Goal: Task Accomplishment & Management: Manage account settings

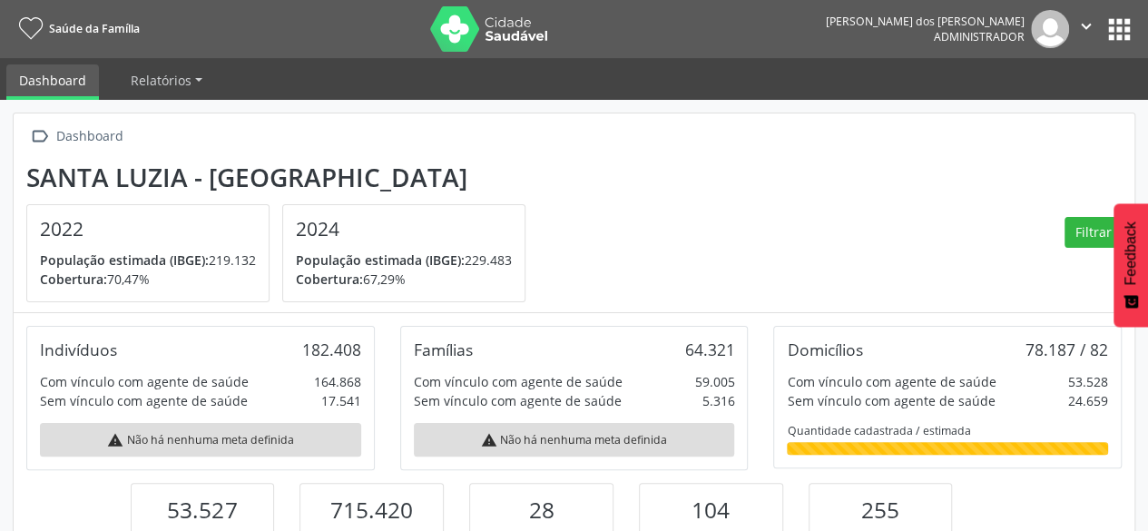
click at [1119, 38] on button "apps" at bounding box center [1119, 30] width 32 height 32
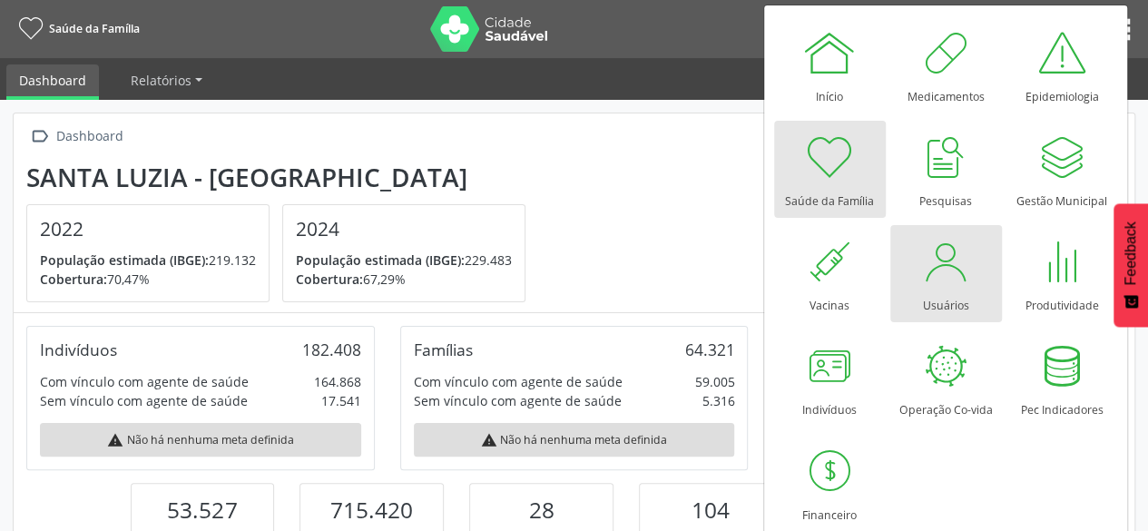
click at [968, 281] on div at bounding box center [945, 261] width 54 height 54
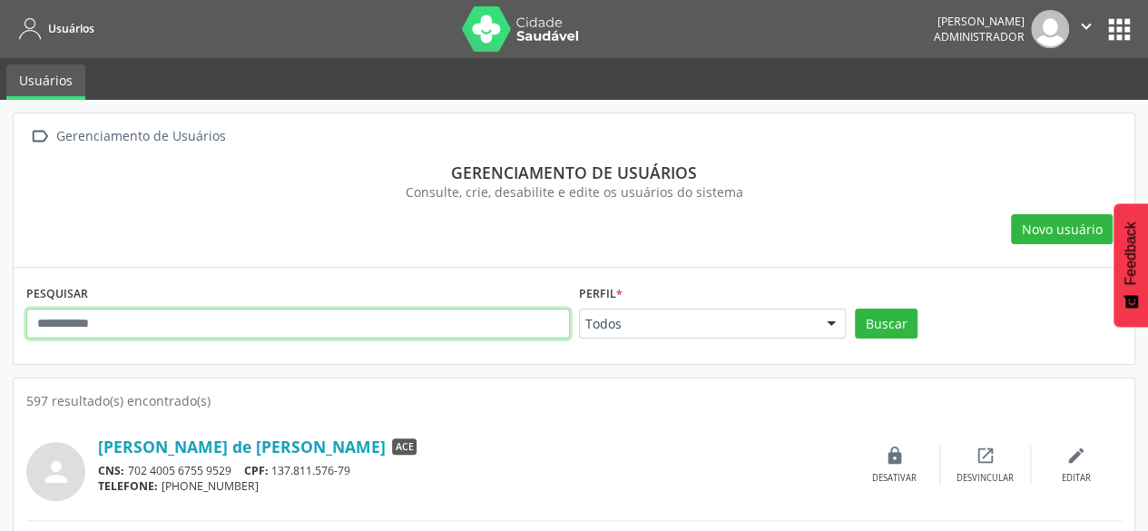
click at [354, 320] on input "text" at bounding box center [297, 323] width 543 height 31
type input "**********"
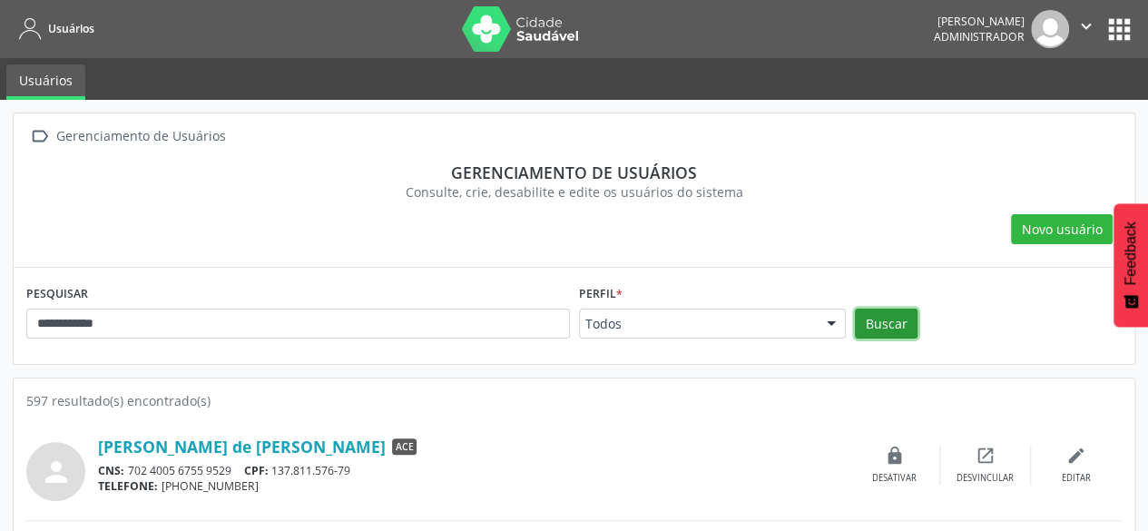
click at [900, 329] on button "Buscar" at bounding box center [886, 323] width 63 height 31
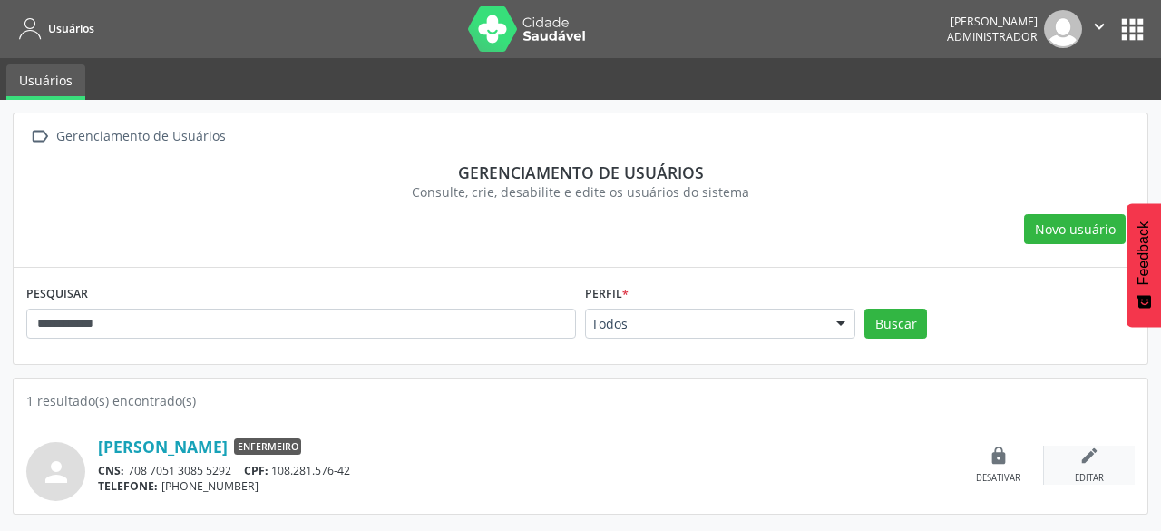
click at [1085, 463] on icon "edit" at bounding box center [1090, 455] width 20 height 20
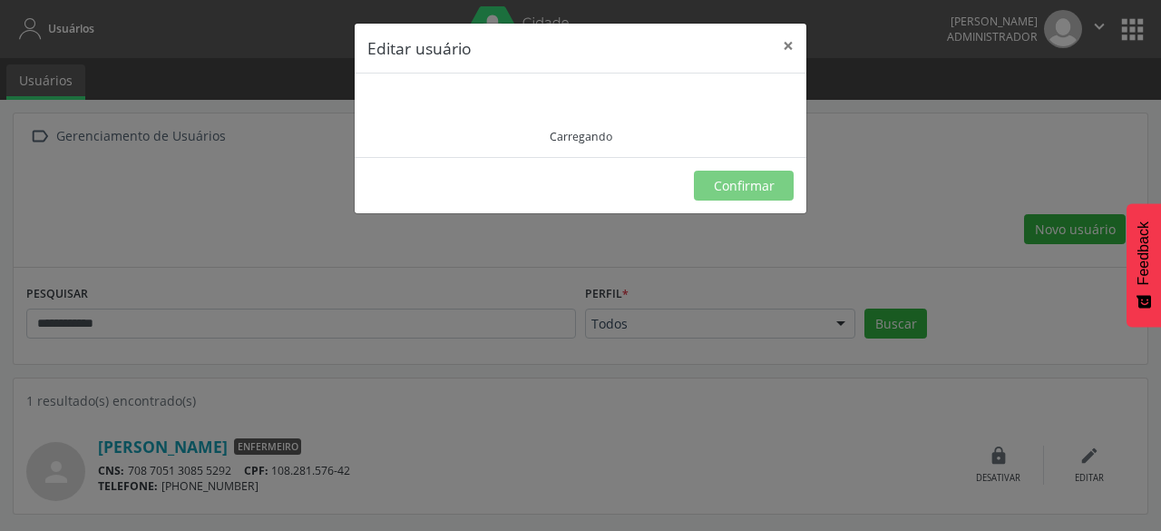
type input "**********"
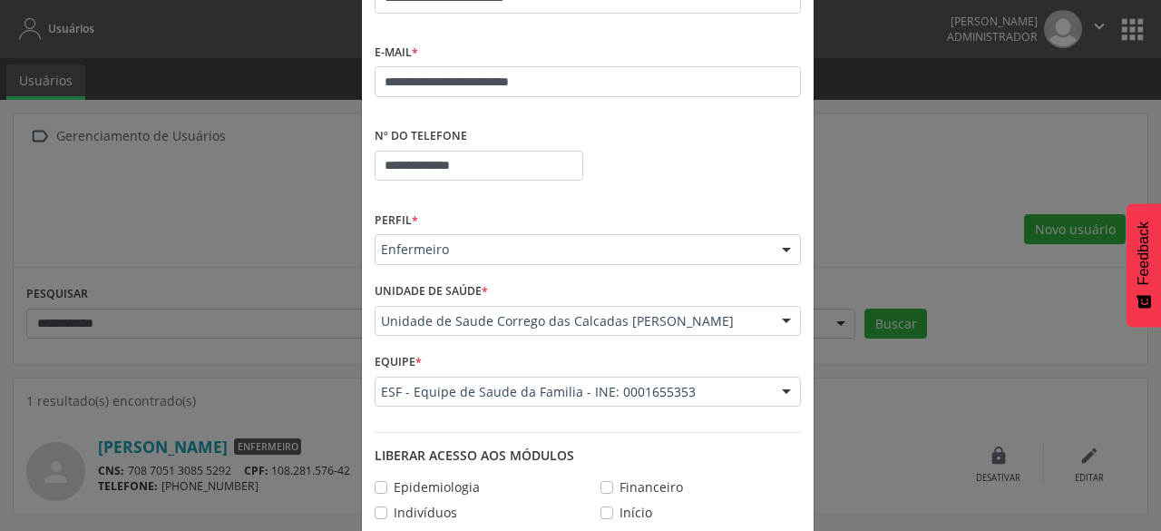
scroll to position [363, 0]
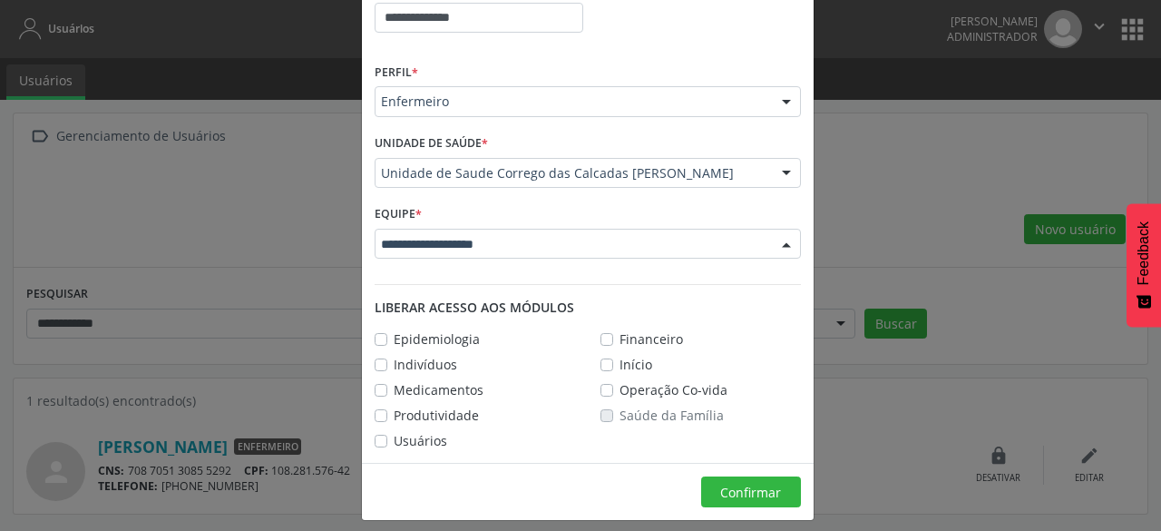
click at [773, 237] on div at bounding box center [786, 245] width 27 height 31
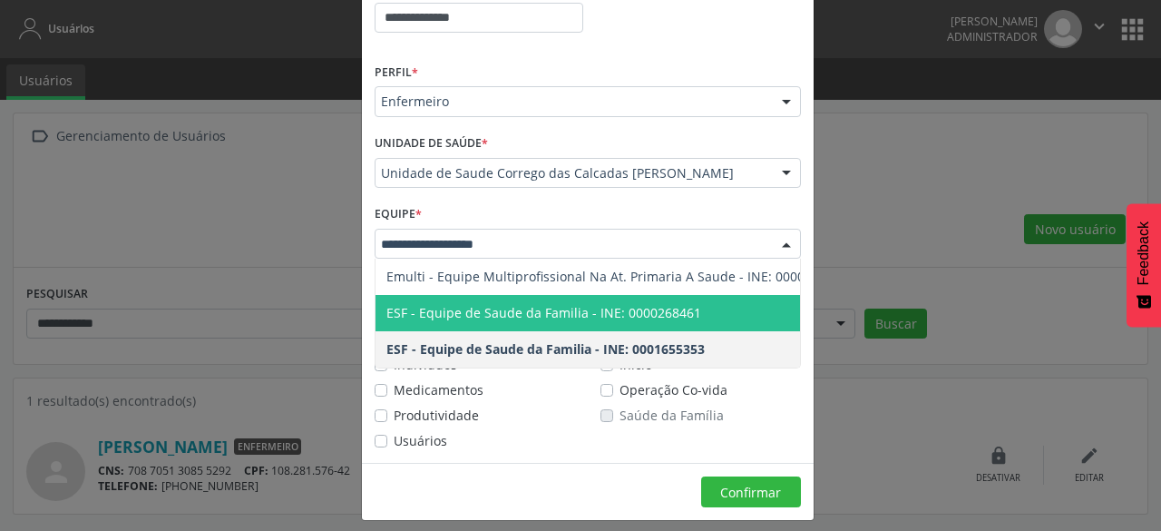
click at [650, 316] on span "ESF - Equipe de Saude da Familia - INE: 0000268461" at bounding box center [543, 312] width 315 height 17
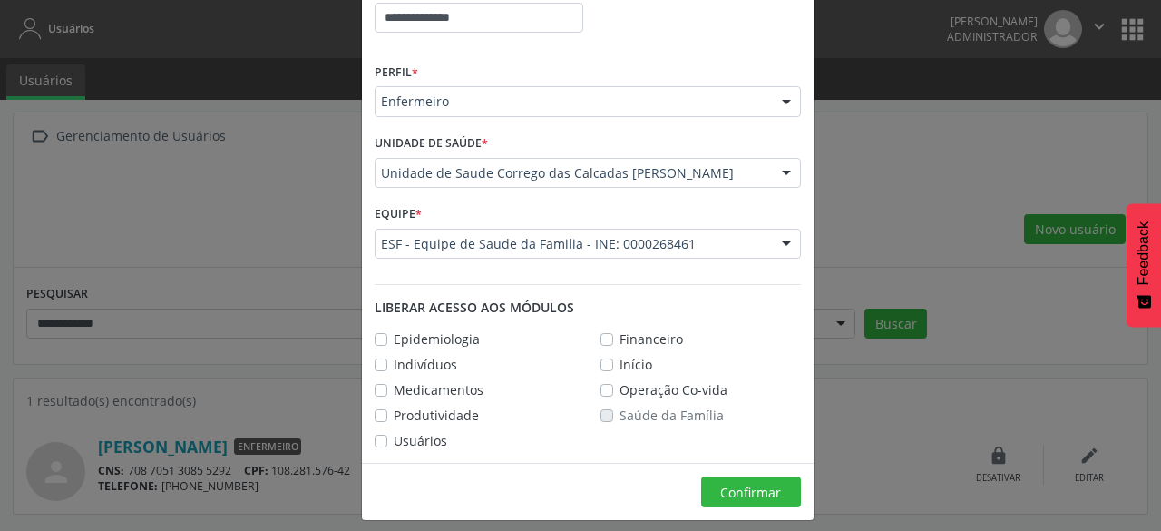
click at [711, 252] on div "ESF - Equipe de Saude da Familia - INE: 0000268461" at bounding box center [588, 244] width 426 height 31
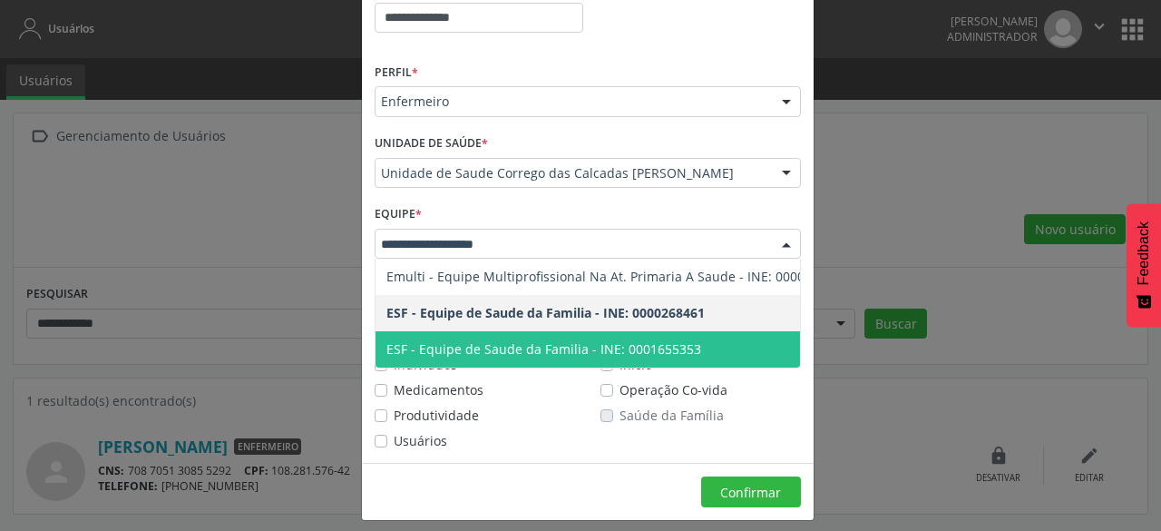
click at [668, 345] on span "ESF - Equipe de Saude da Familia - INE: 0001655353" at bounding box center [543, 348] width 315 height 17
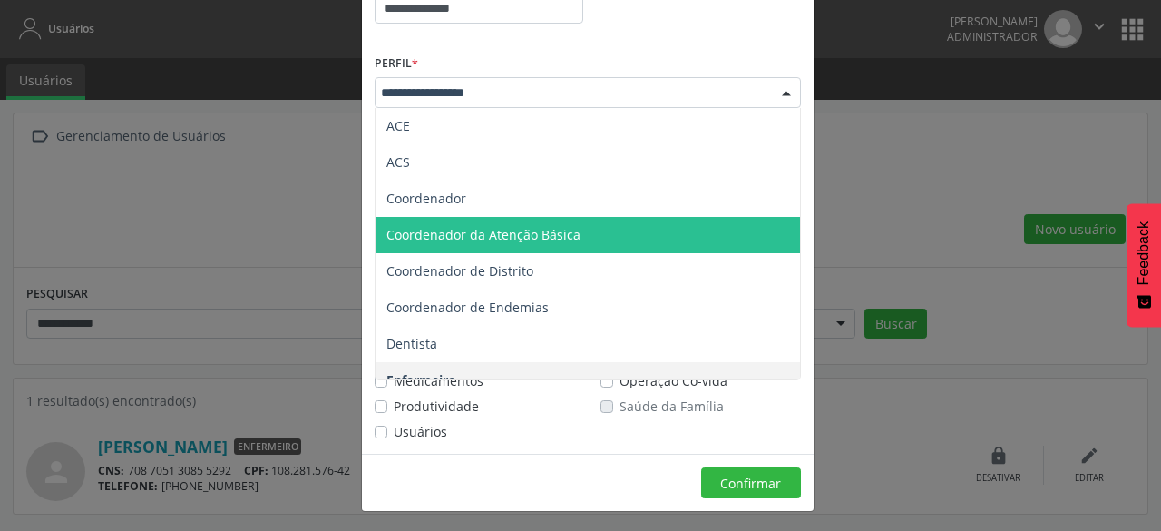
scroll to position [0, 0]
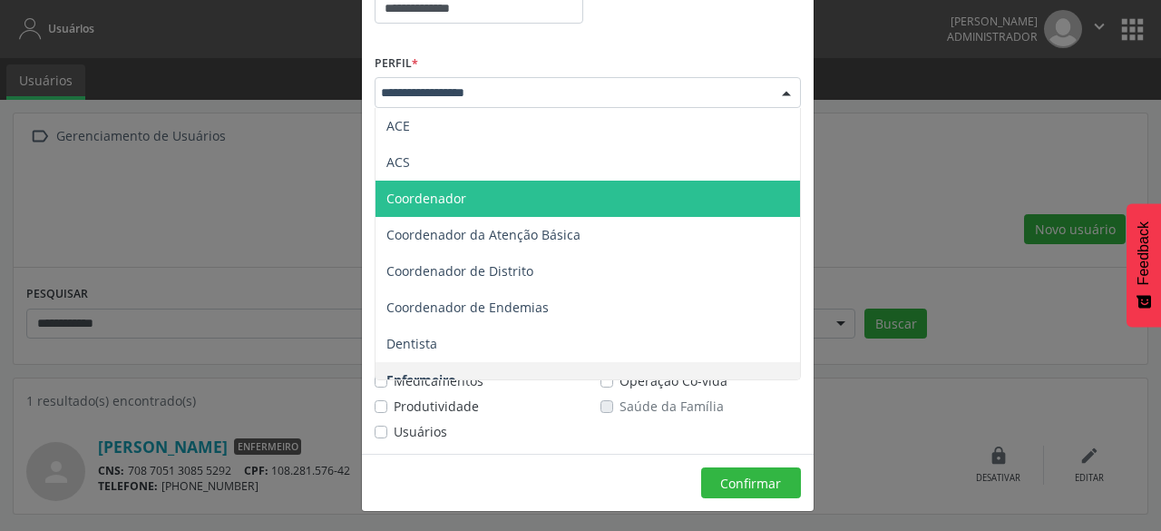
click at [594, 206] on span "Coordenador" at bounding box center [588, 199] width 425 height 36
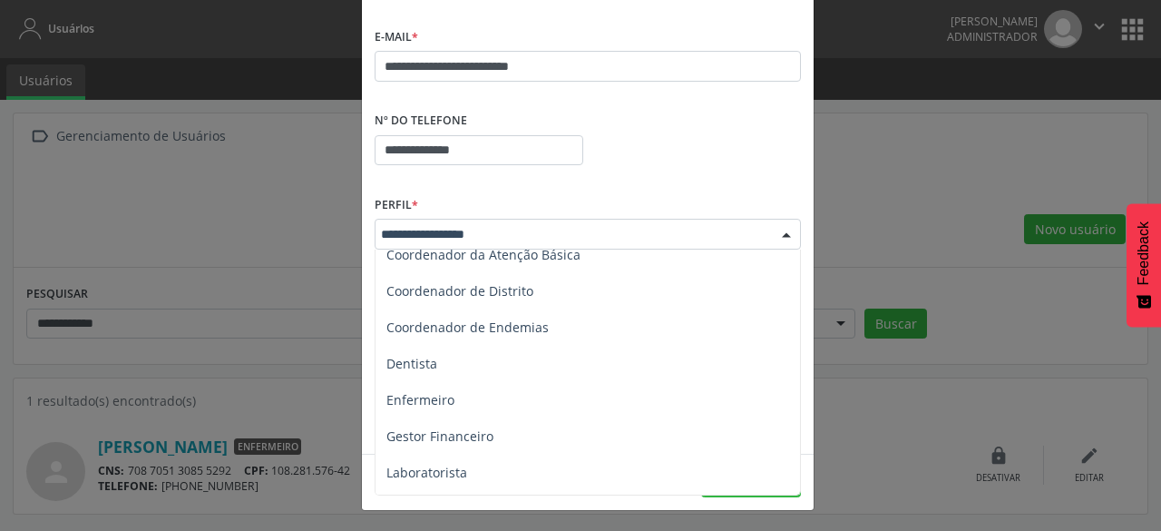
scroll to position [181, 0]
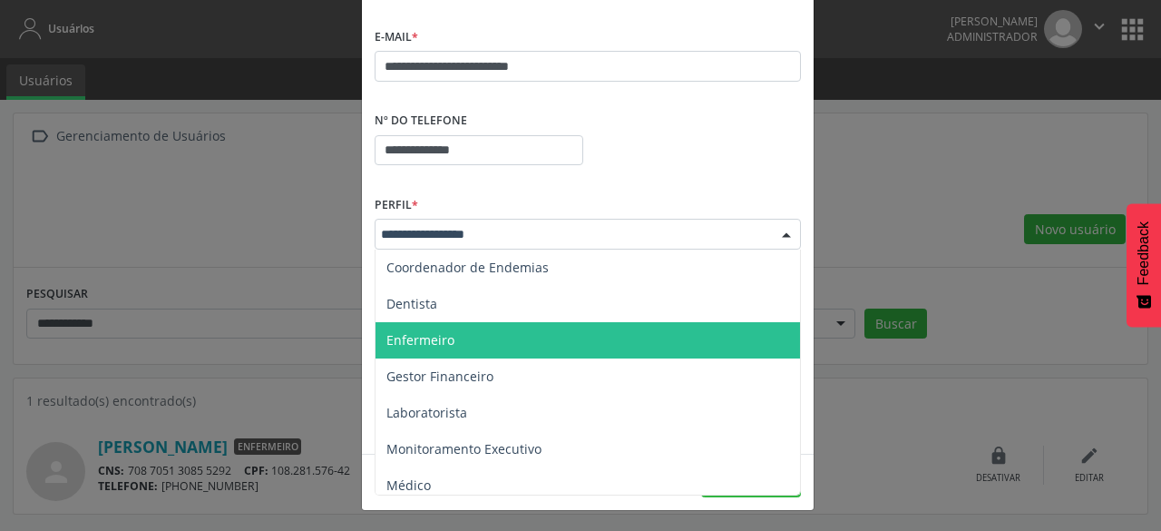
click at [565, 345] on span "Enfermeiro" at bounding box center [588, 340] width 425 height 36
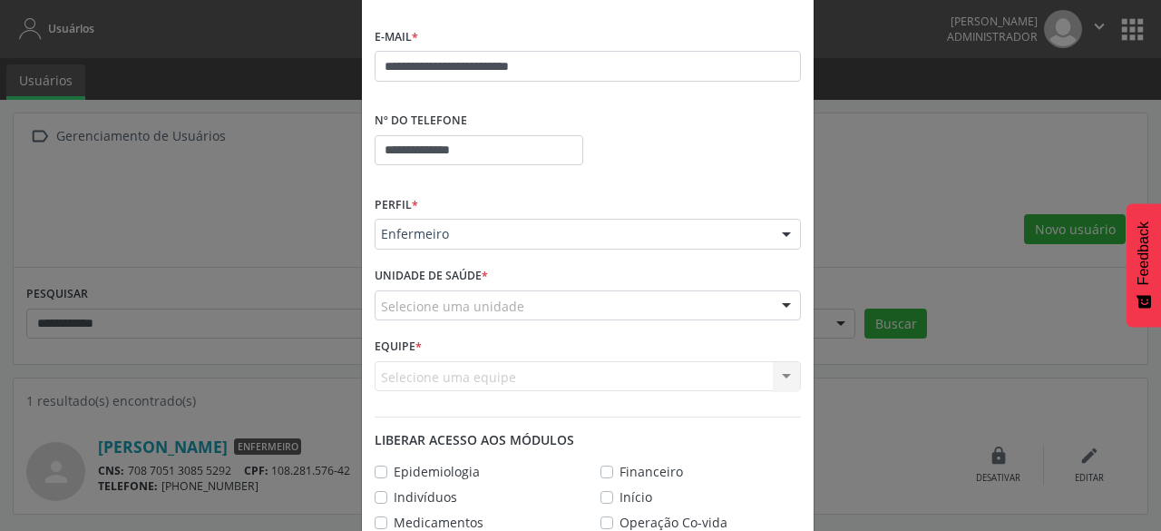
click at [685, 311] on div "Selecione uma unidade" at bounding box center [588, 305] width 426 height 31
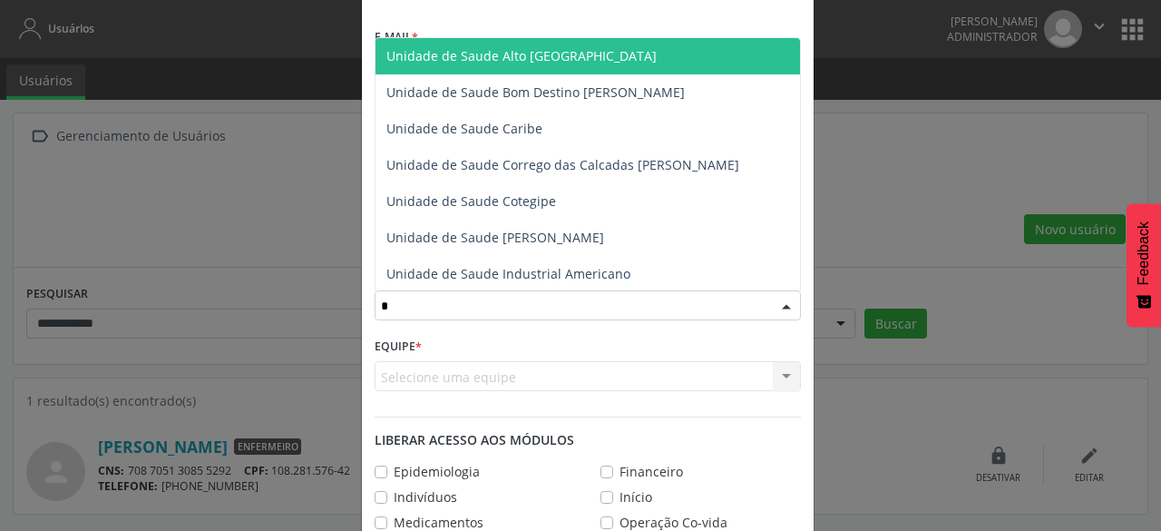
type input "**"
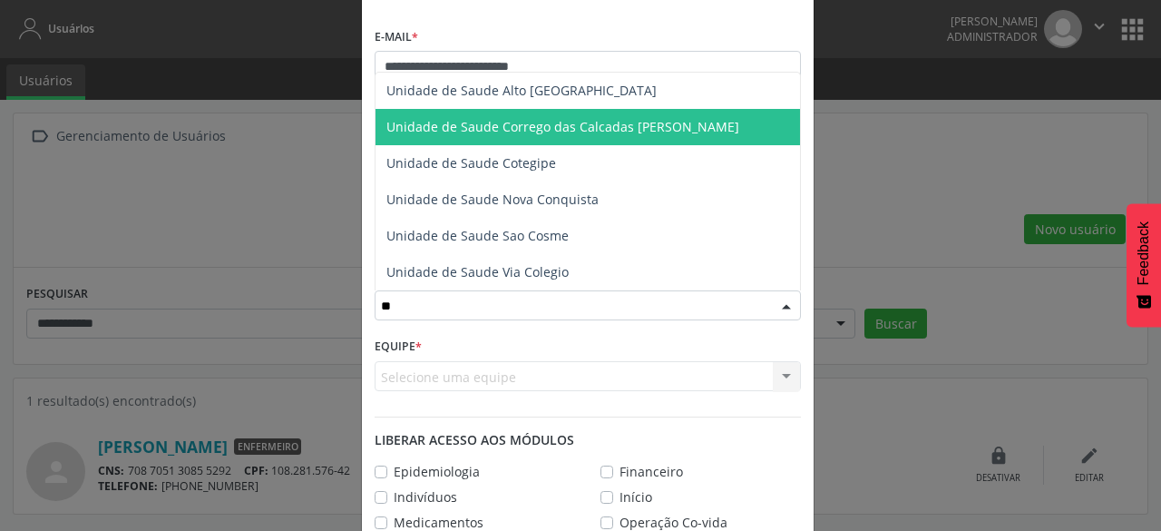
click at [637, 126] on span "Unidade de Saude Corrego das Calcadas [PERSON_NAME]" at bounding box center [562, 126] width 353 height 17
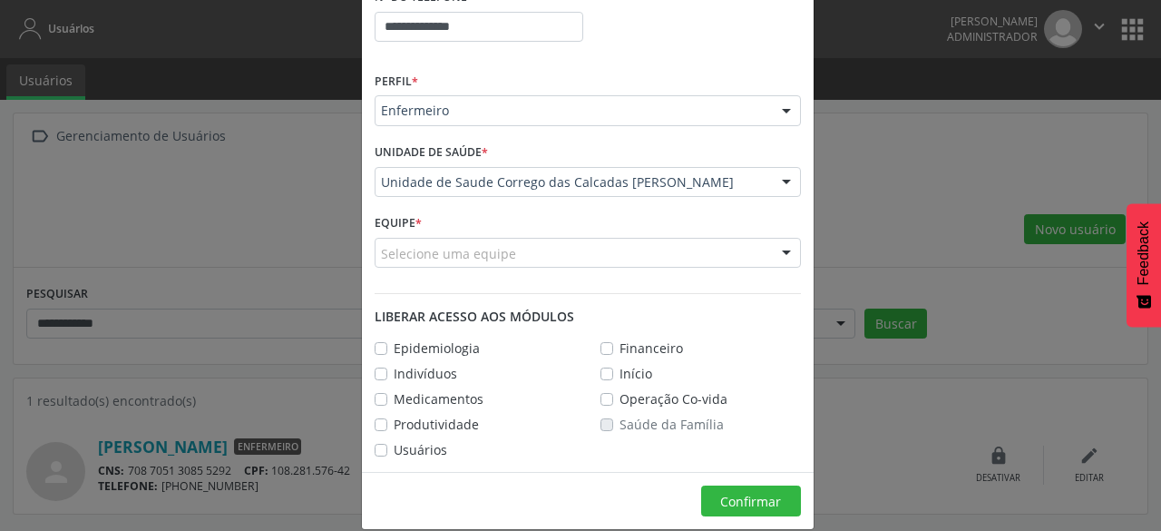
scroll to position [372, 0]
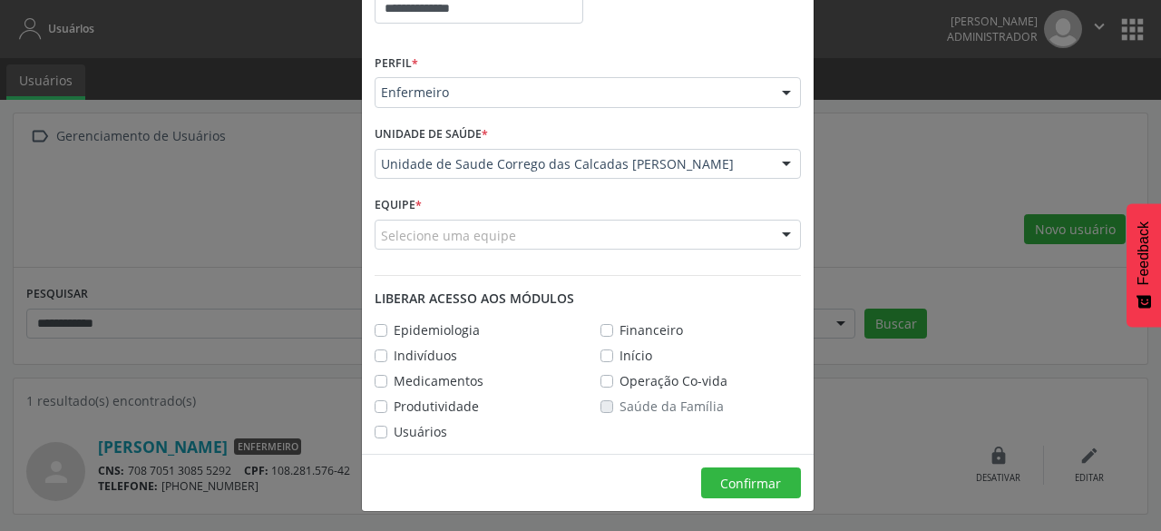
click at [697, 243] on div "Selecione uma equipe" at bounding box center [588, 235] width 426 height 31
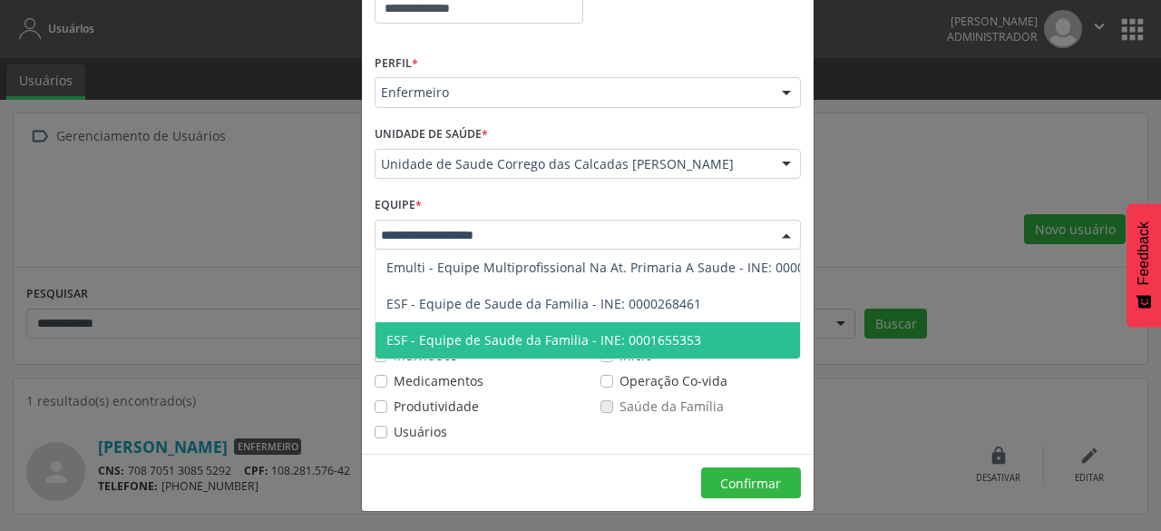
click at [609, 322] on span "ESF - Equipe de Saude da Familia - INE: 0001655353" at bounding box center [618, 340] width 484 height 36
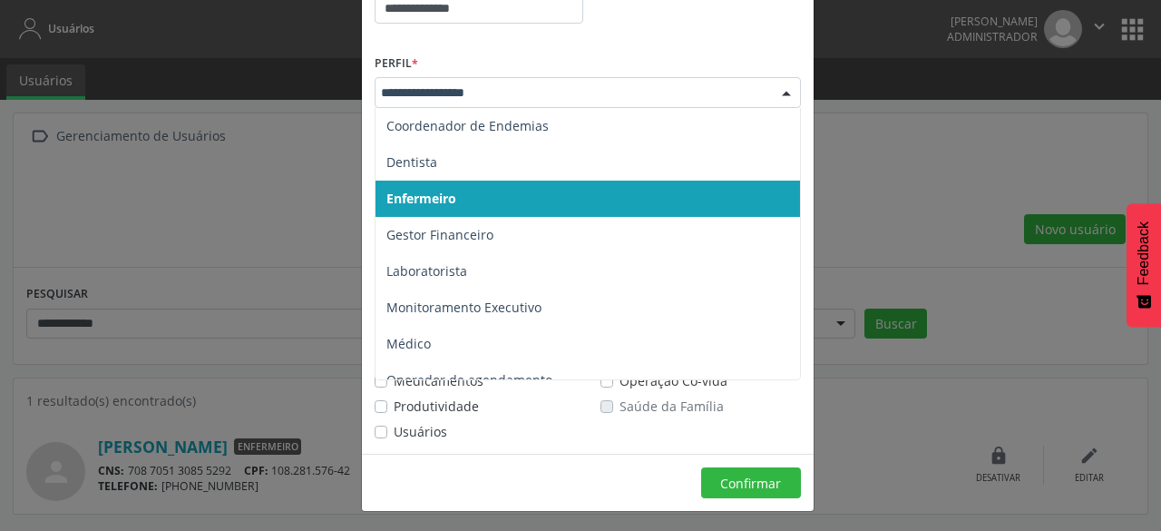
click at [777, 101] on div at bounding box center [786, 93] width 27 height 31
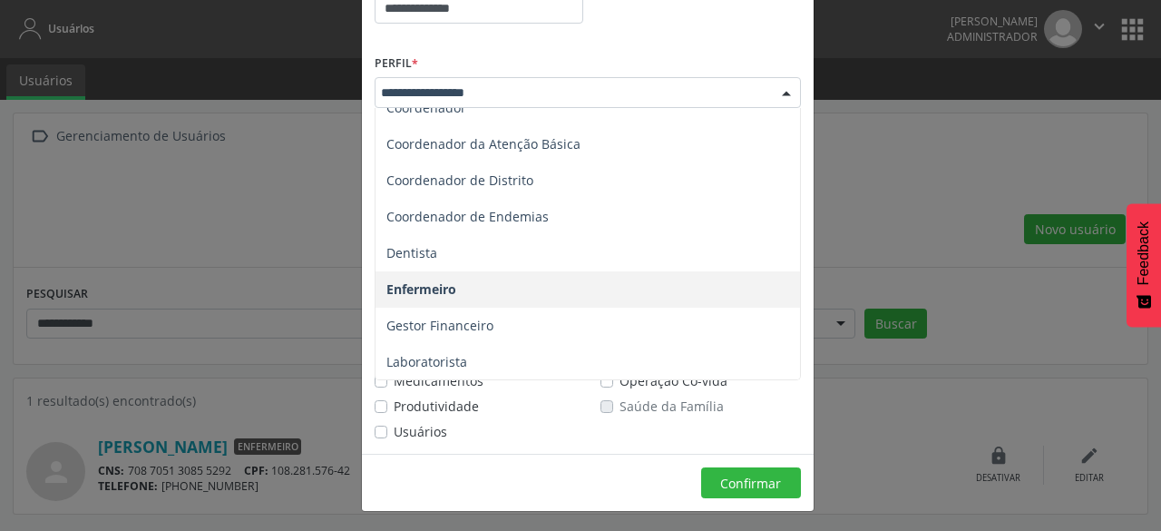
scroll to position [0, 0]
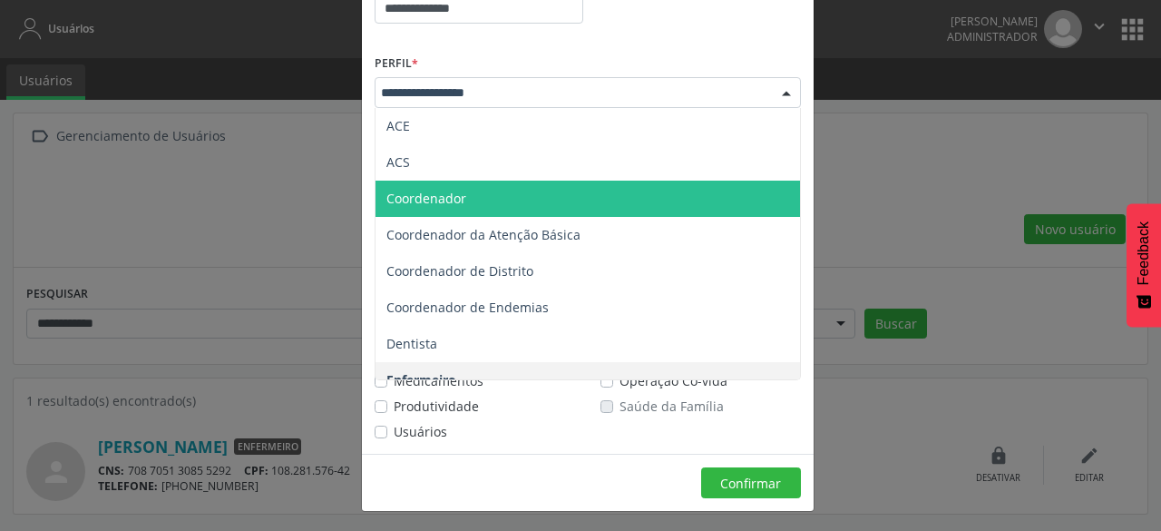
click at [557, 200] on span "Coordenador" at bounding box center [588, 199] width 425 height 36
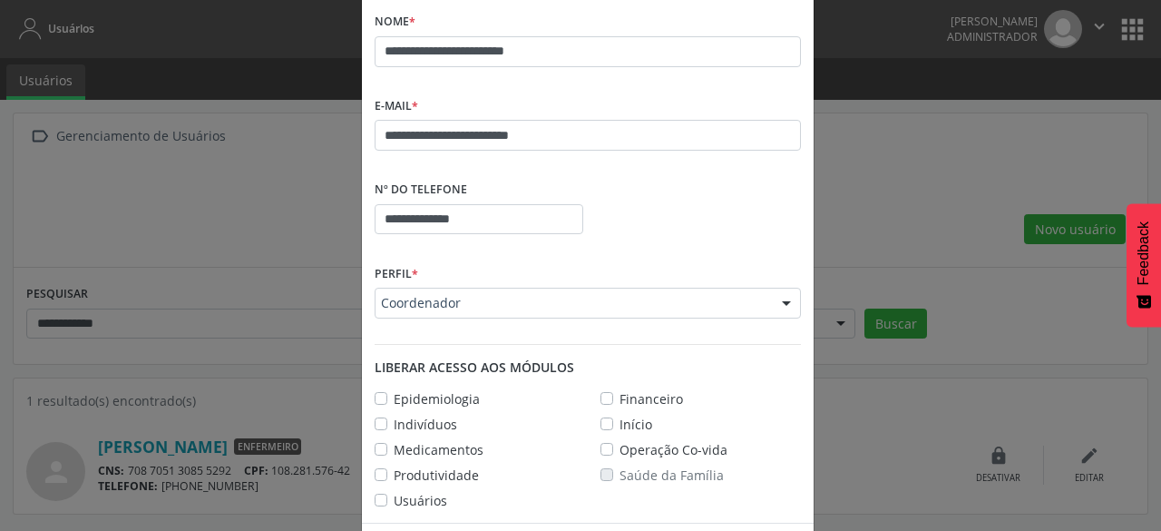
scroll to position [230, 0]
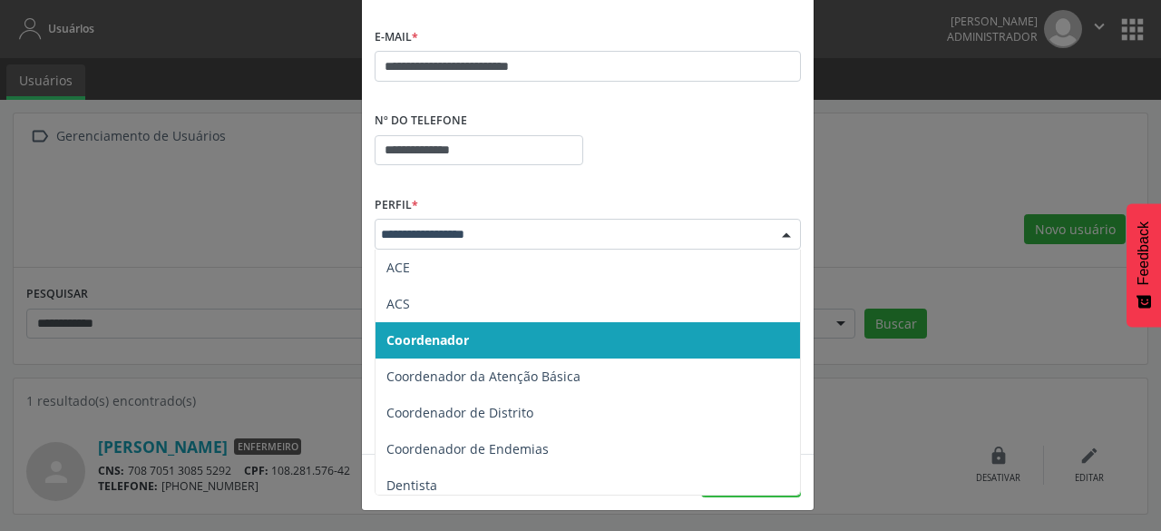
click at [624, 329] on span "Coordenador" at bounding box center [588, 340] width 425 height 36
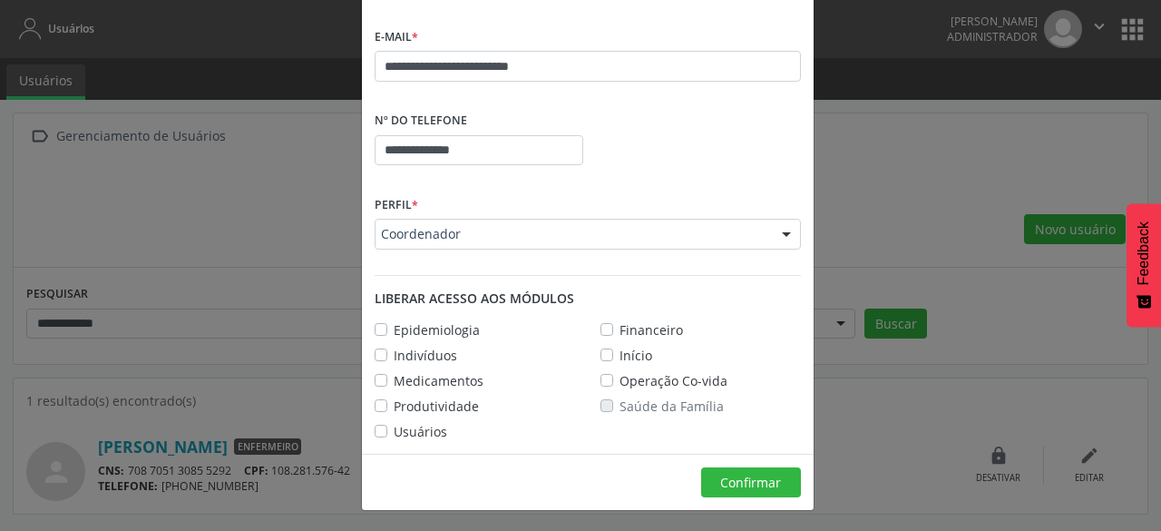
click at [631, 216] on div "Perfil * Coordenador ACE ACS Coordenador Coordenador da Atenção Básica Coordena…" at bounding box center [588, 220] width 426 height 58
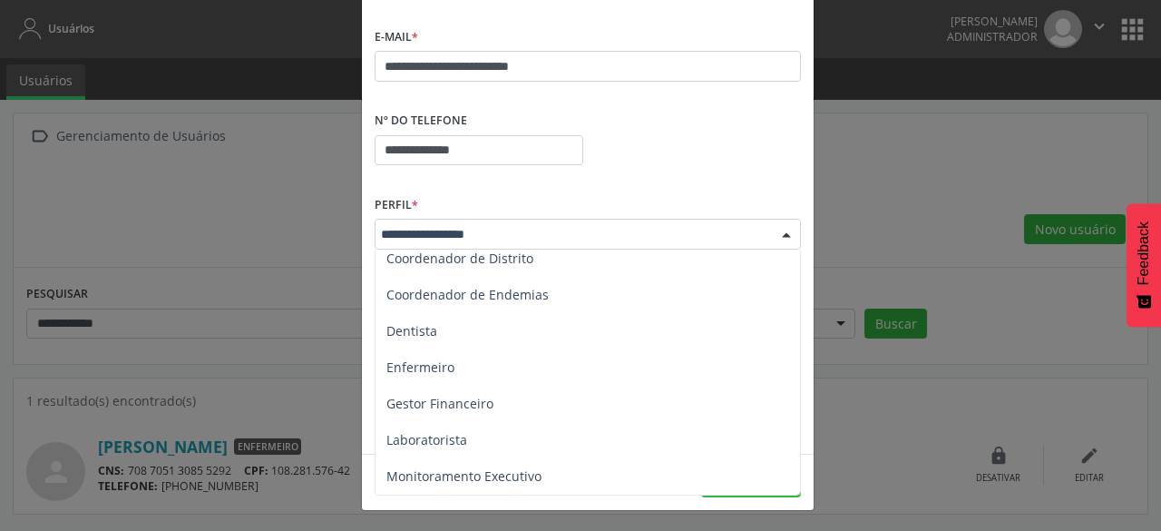
scroll to position [181, 0]
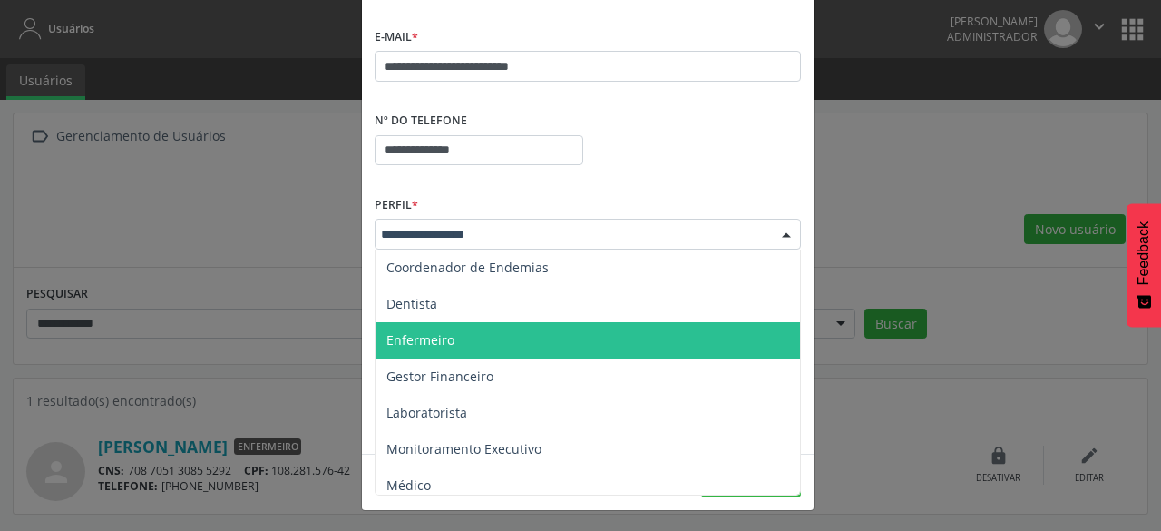
click at [591, 340] on span "Enfermeiro" at bounding box center [588, 340] width 425 height 36
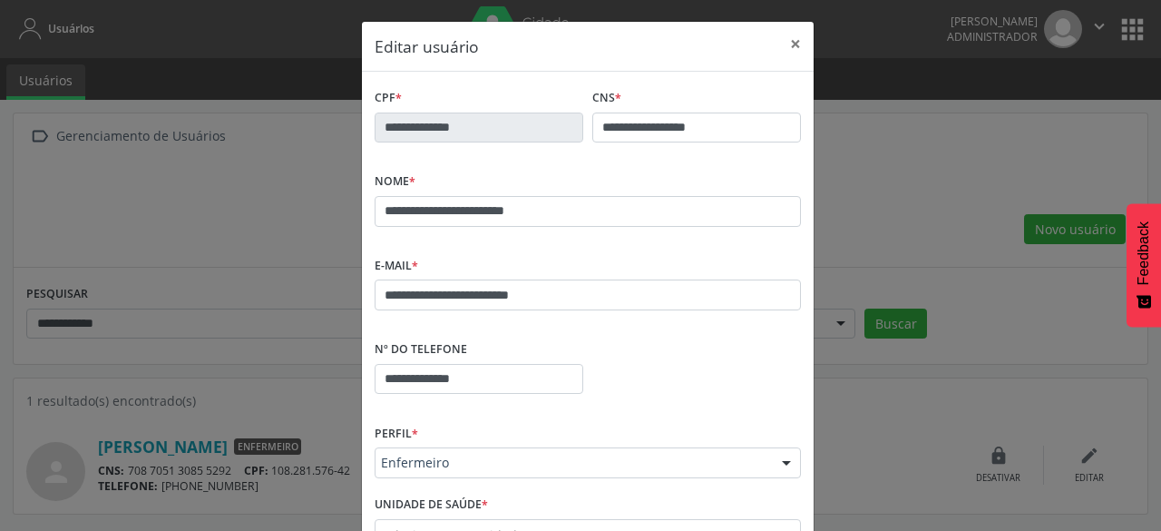
scroll to position [0, 0]
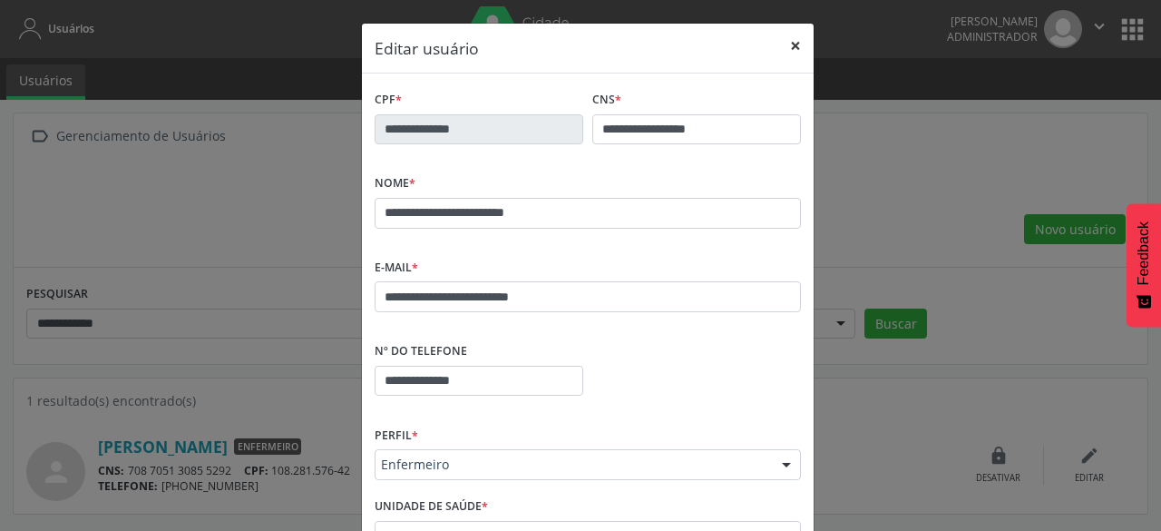
click at [787, 44] on button "×" at bounding box center [795, 46] width 36 height 44
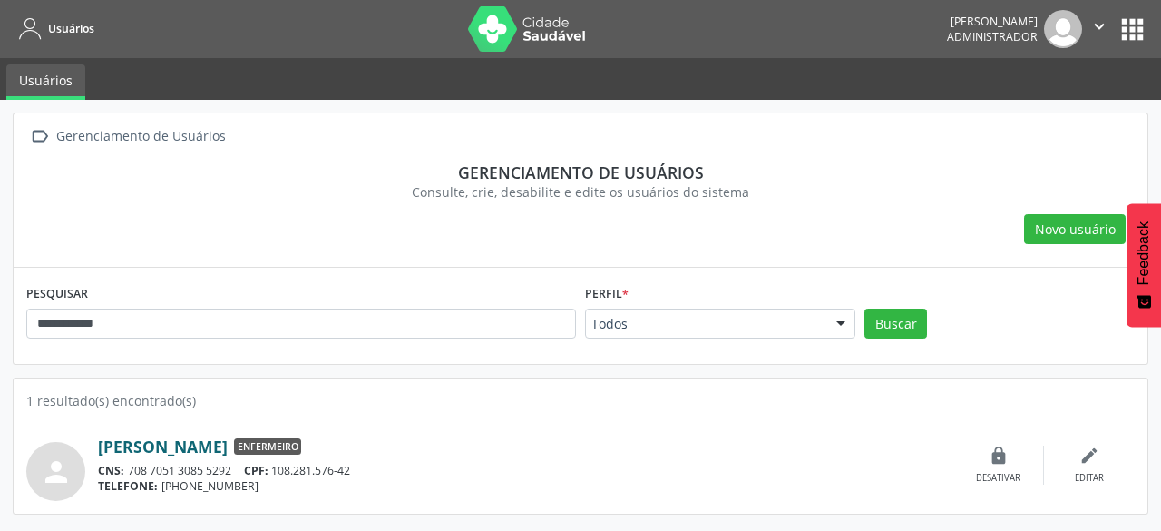
click at [228, 447] on link "[PERSON_NAME]" at bounding box center [163, 446] width 130 height 20
click at [228, 445] on link "[PERSON_NAME]" at bounding box center [163, 446] width 130 height 20
click at [1088, 454] on icon "edit" at bounding box center [1090, 455] width 20 height 20
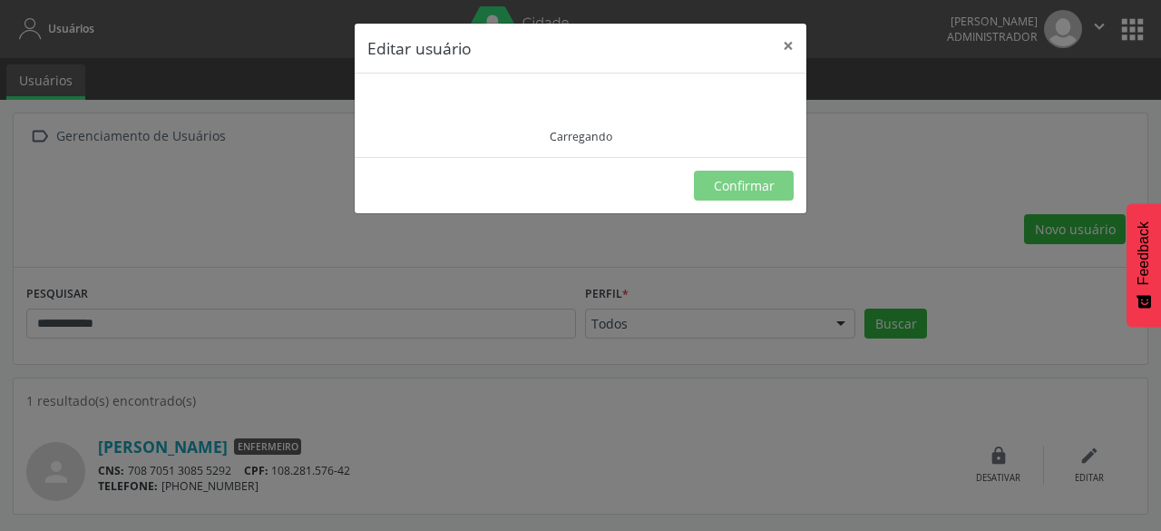
type input "**********"
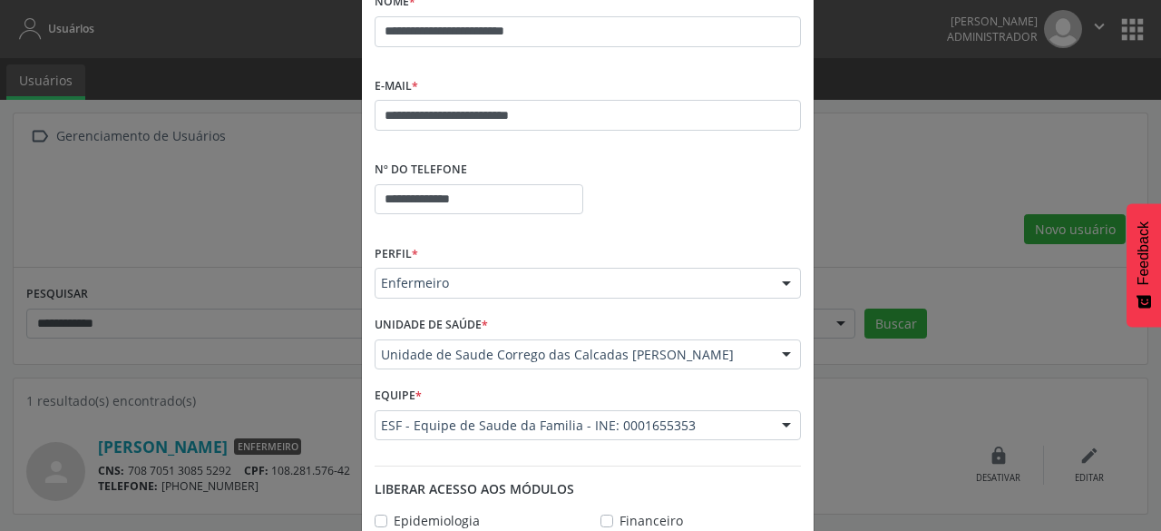
scroll to position [272, 0]
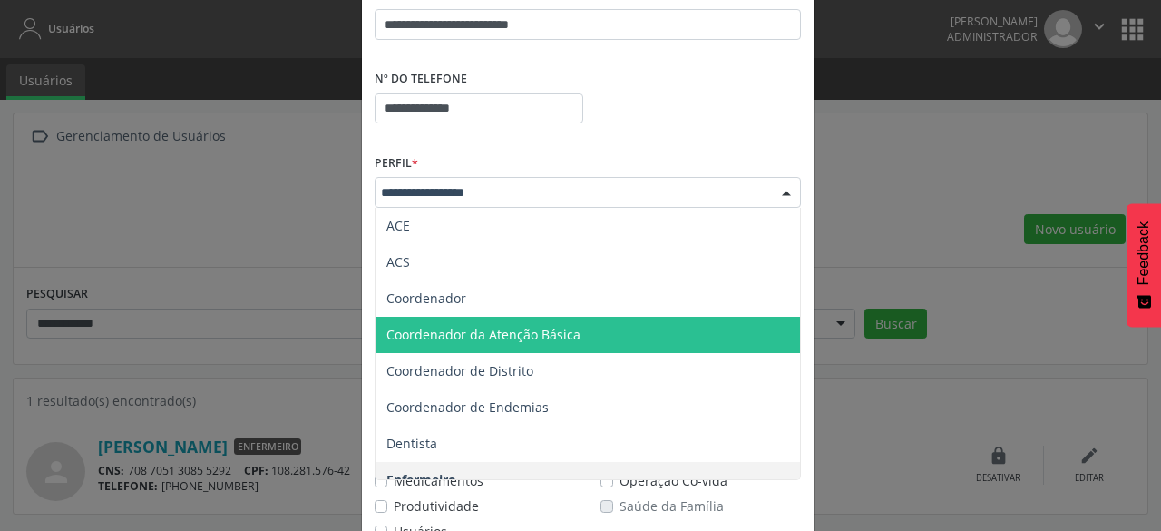
click at [610, 337] on span "Coordenador da Atenção Básica" at bounding box center [588, 335] width 425 height 36
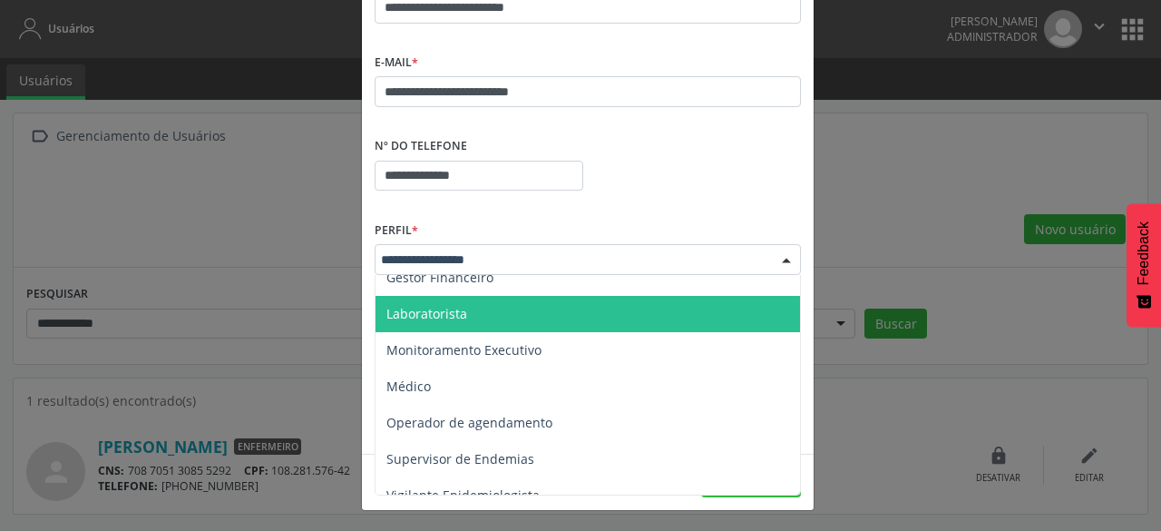
scroll to position [324, 0]
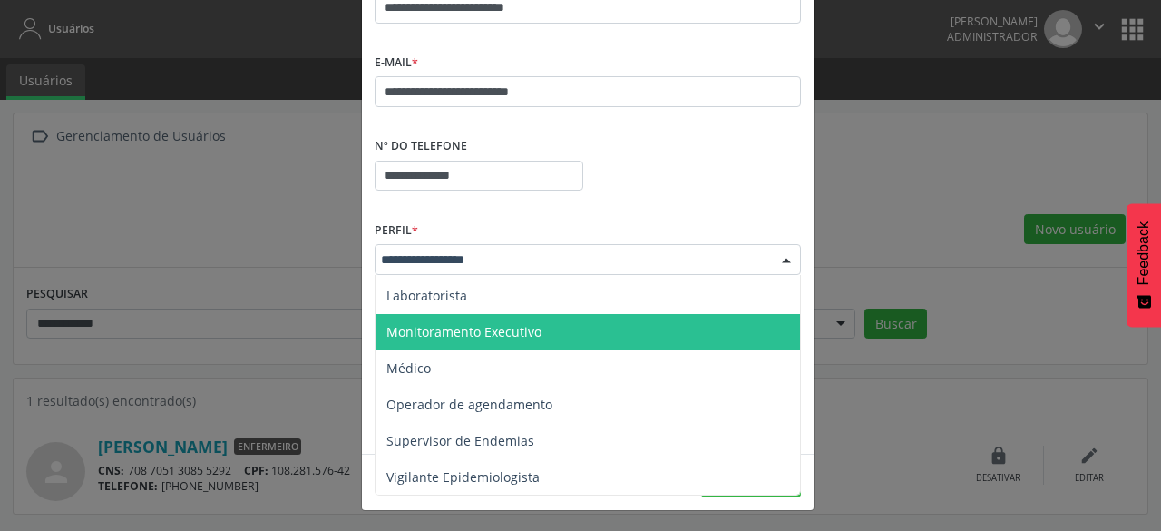
click at [552, 335] on span "Monitoramento Executivo" at bounding box center [588, 332] width 425 height 36
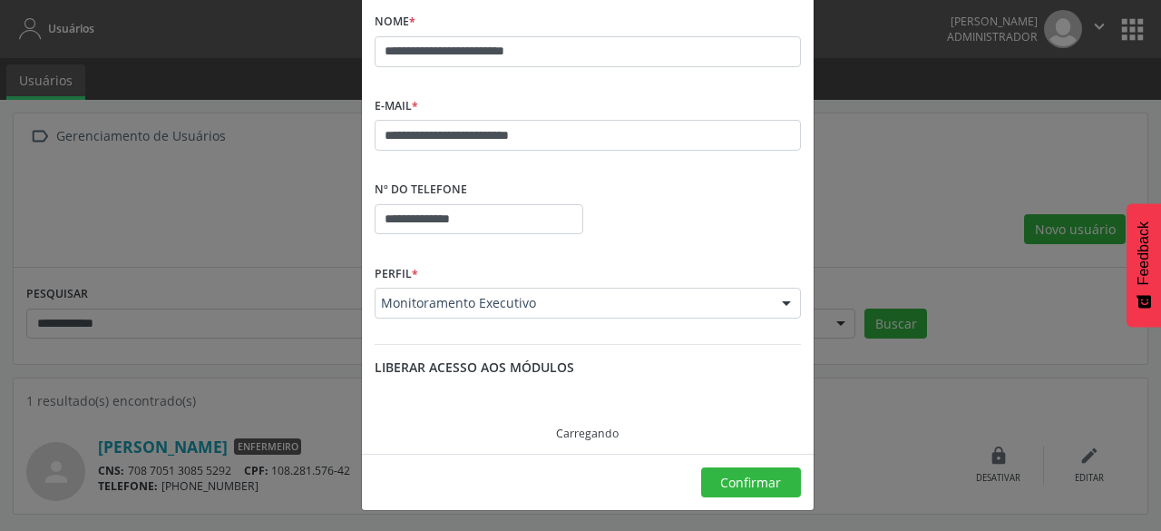
scroll to position [205, 0]
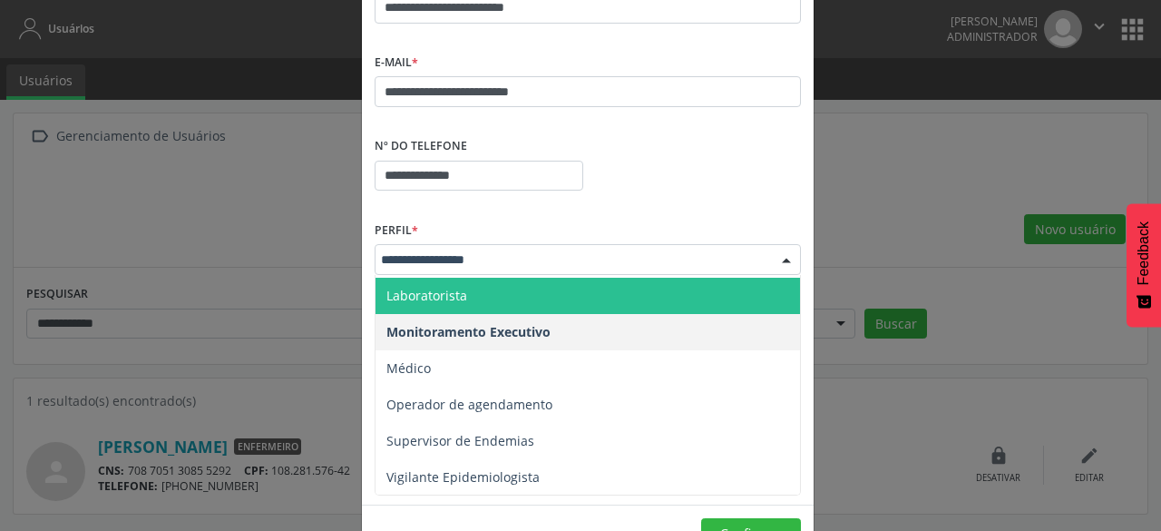
click at [579, 271] on div at bounding box center [588, 259] width 426 height 31
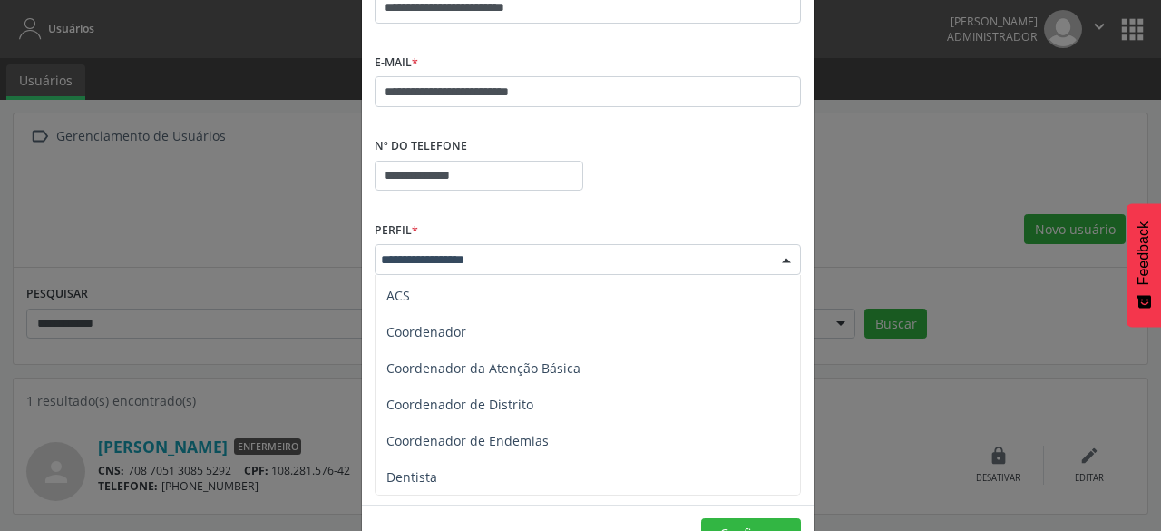
scroll to position [0, 0]
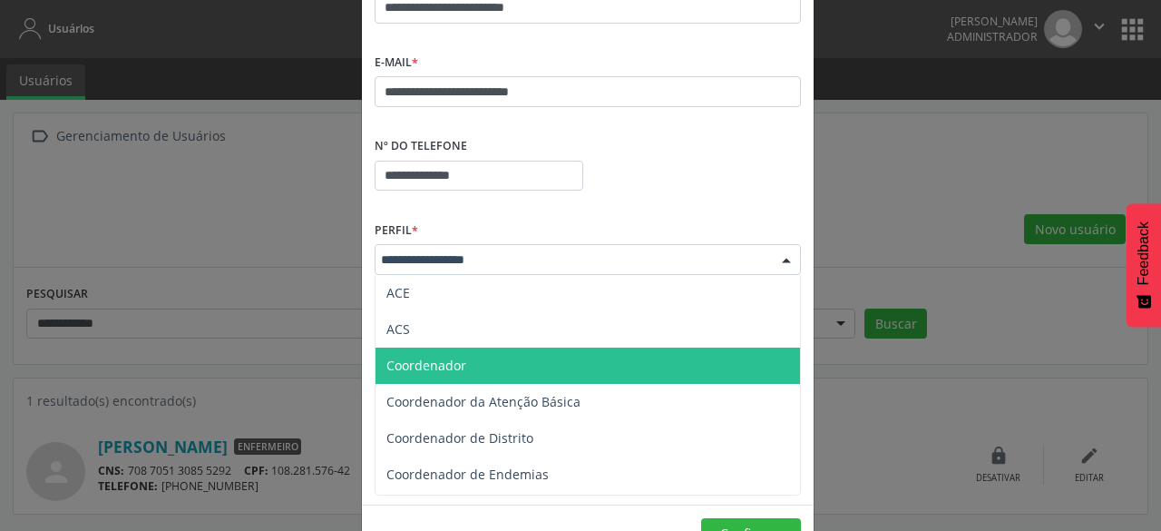
click at [570, 360] on span "Coordenador" at bounding box center [588, 365] width 425 height 36
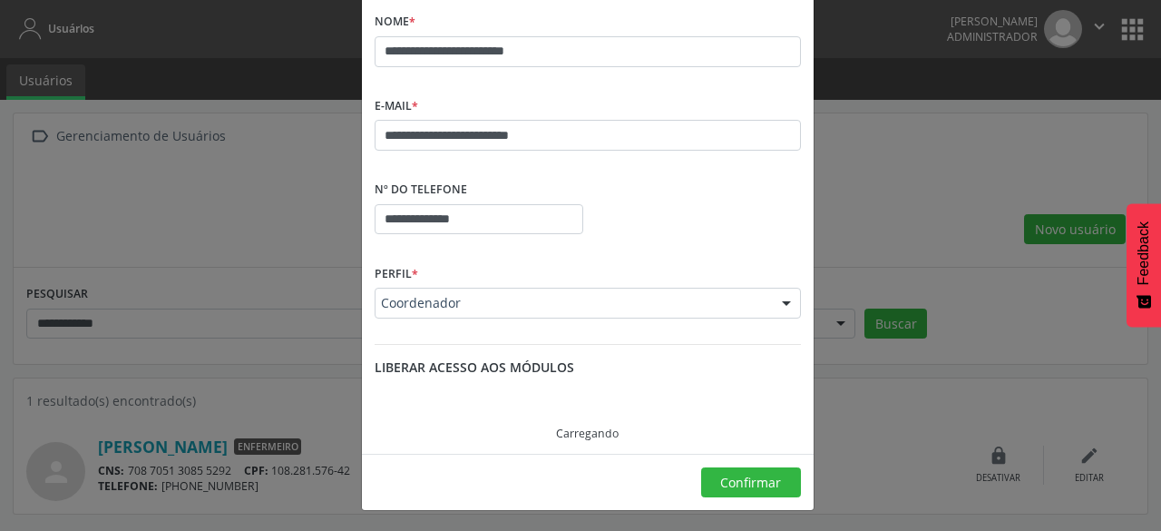
scroll to position [205, 0]
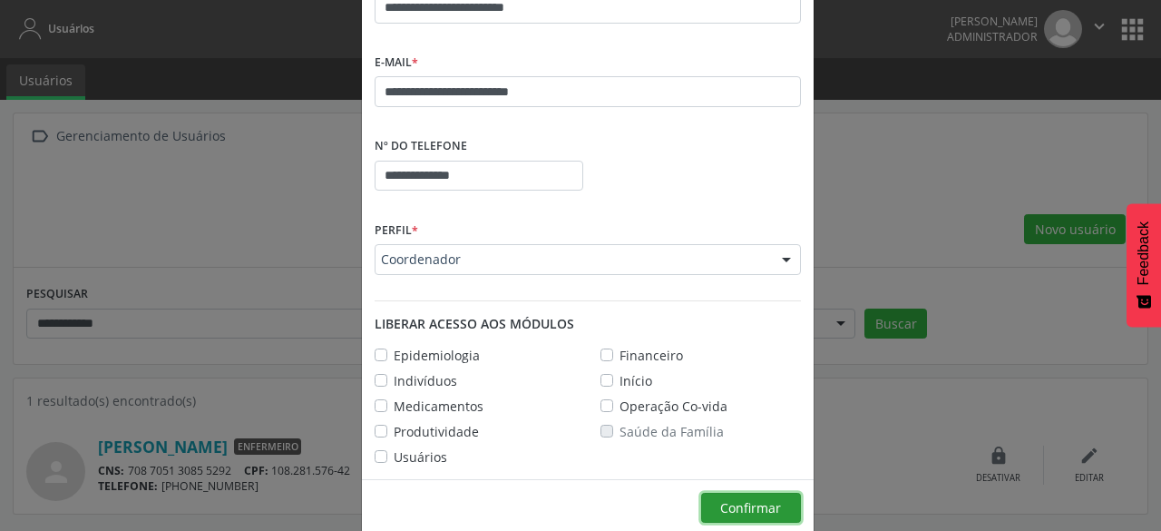
click at [737, 512] on span "Confirmar" at bounding box center [750, 507] width 61 height 17
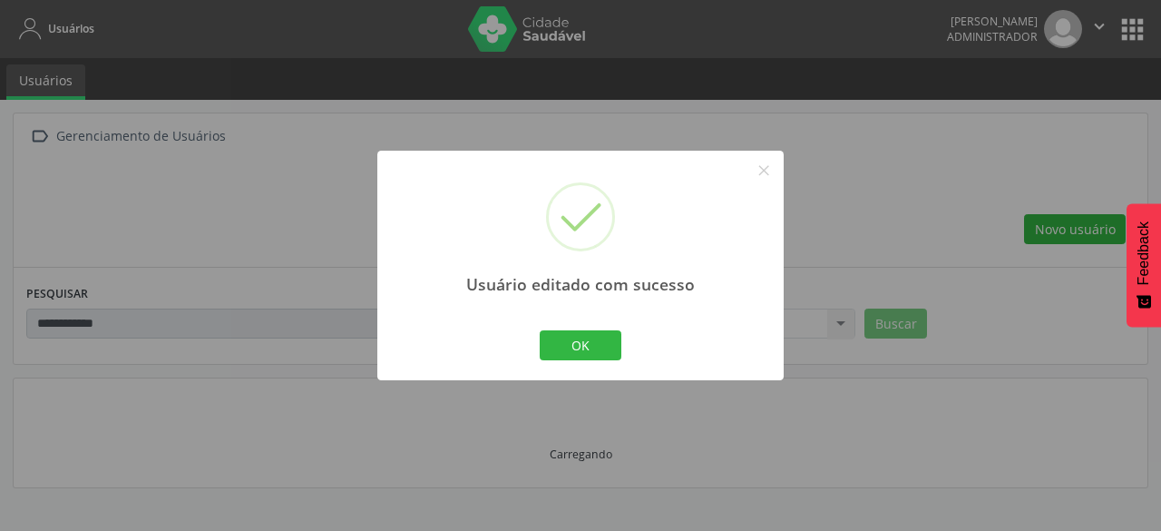
scroll to position [161, 0]
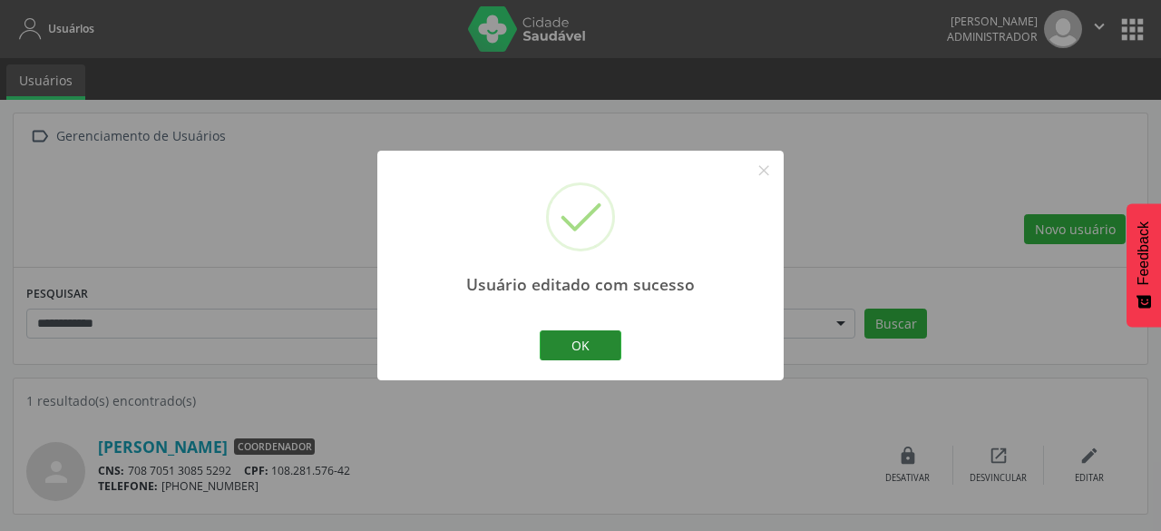
click at [601, 355] on button "OK" at bounding box center [581, 345] width 82 height 31
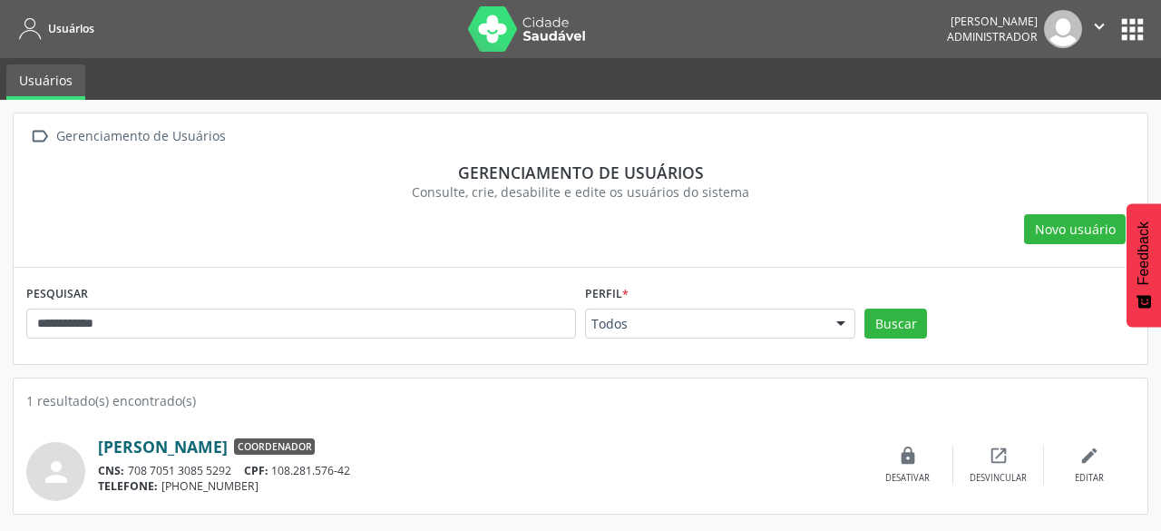
click at [228, 447] on link "[PERSON_NAME]" at bounding box center [163, 446] width 130 height 20
click at [1101, 461] on div "edit Editar" at bounding box center [1089, 464] width 91 height 39
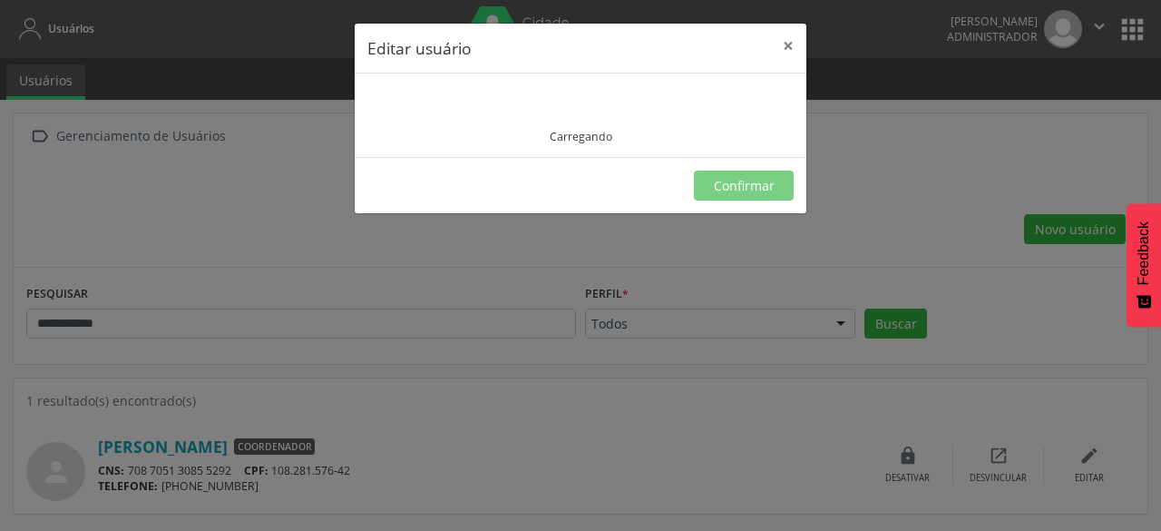
type input "**********"
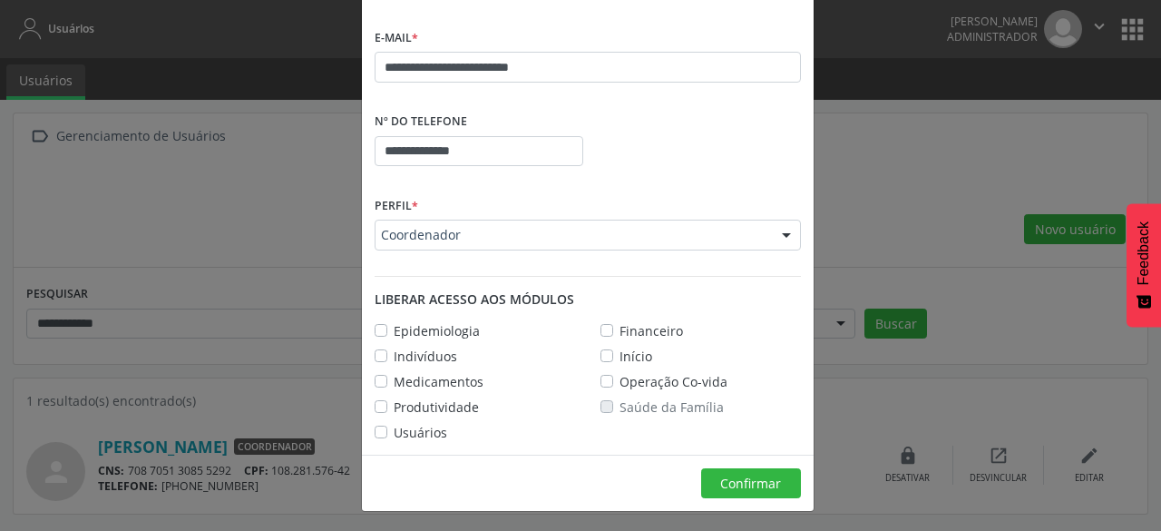
scroll to position [230, 0]
click at [682, 243] on div at bounding box center [588, 234] width 426 height 31
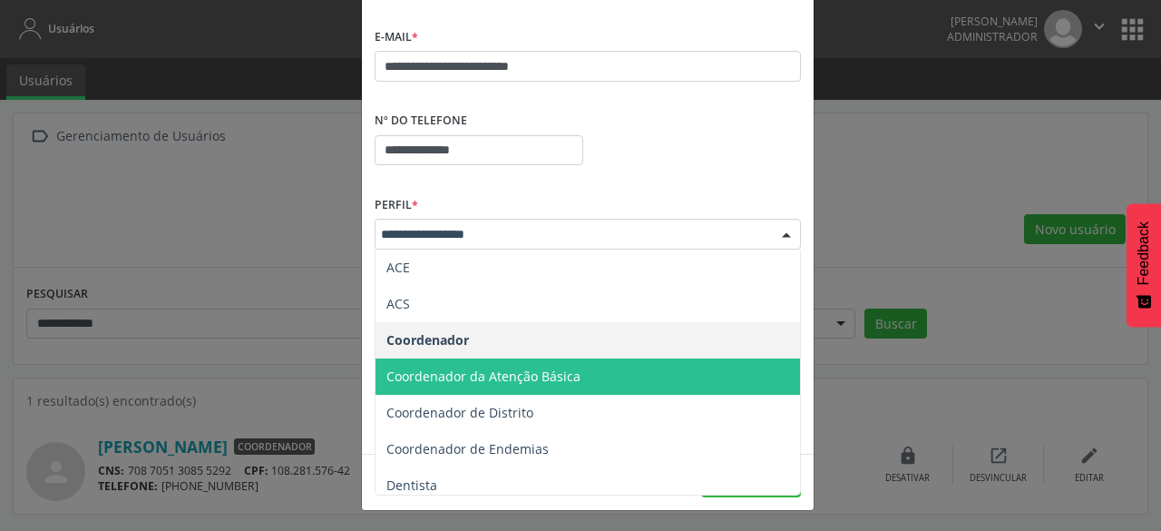
click at [611, 375] on span "Coordenador da Atenção Básica" at bounding box center [588, 376] width 425 height 36
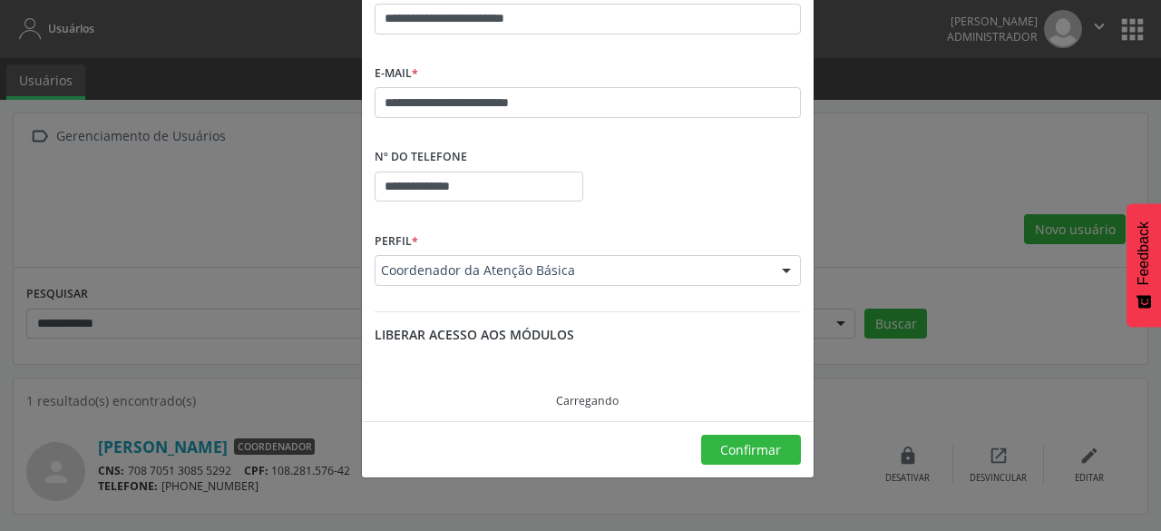
scroll to position [205, 0]
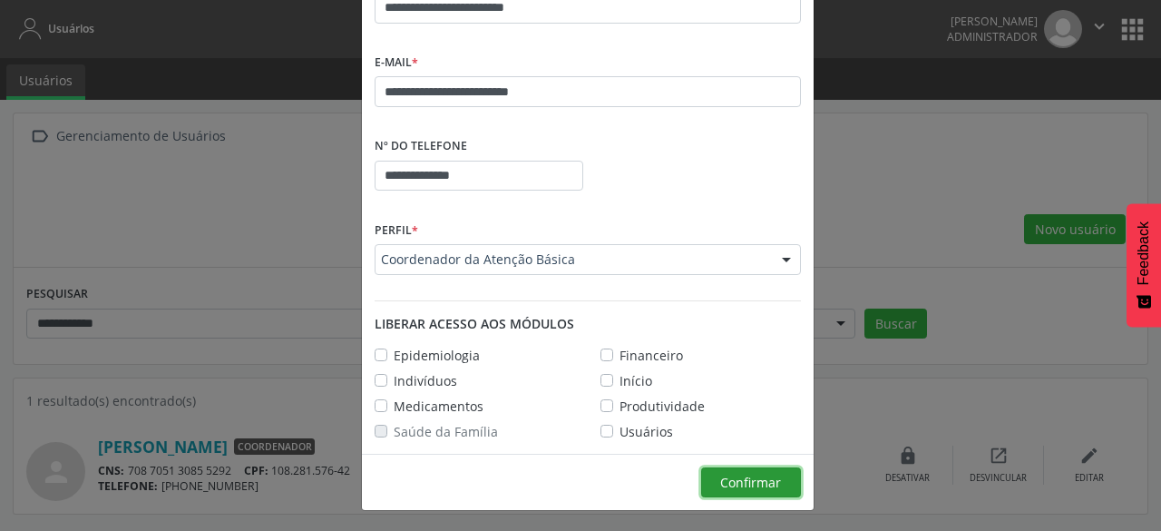
click at [746, 485] on span "Confirmar" at bounding box center [750, 482] width 61 height 17
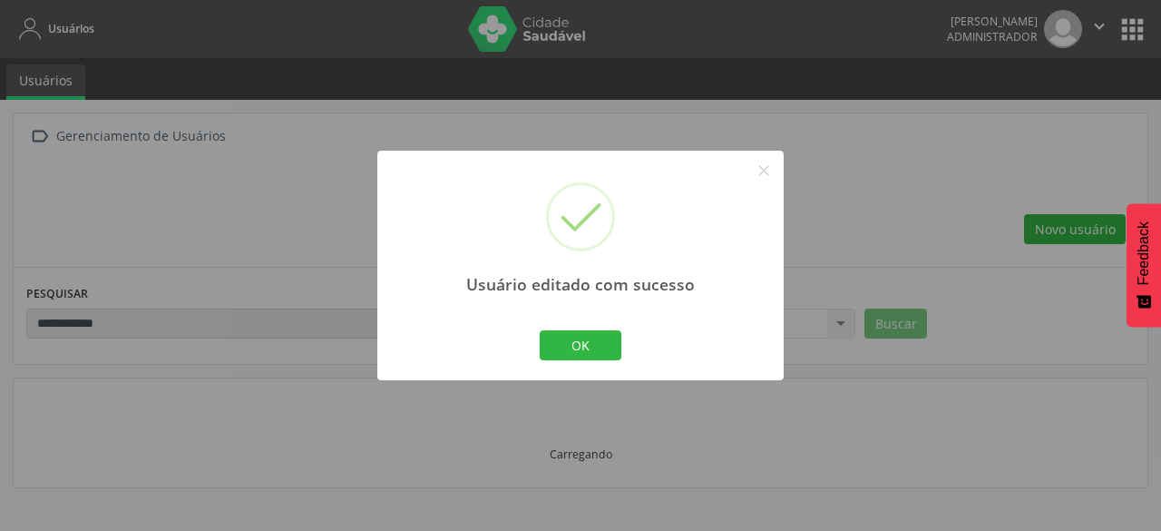
scroll to position [161, 0]
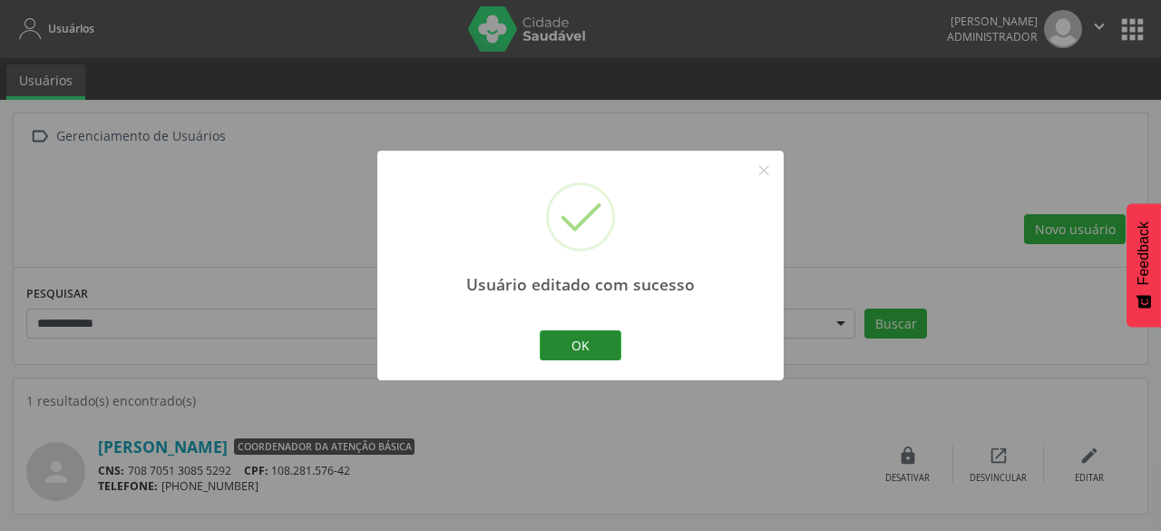
click at [606, 342] on button "OK" at bounding box center [581, 345] width 82 height 31
